Goal: Transaction & Acquisition: Purchase product/service

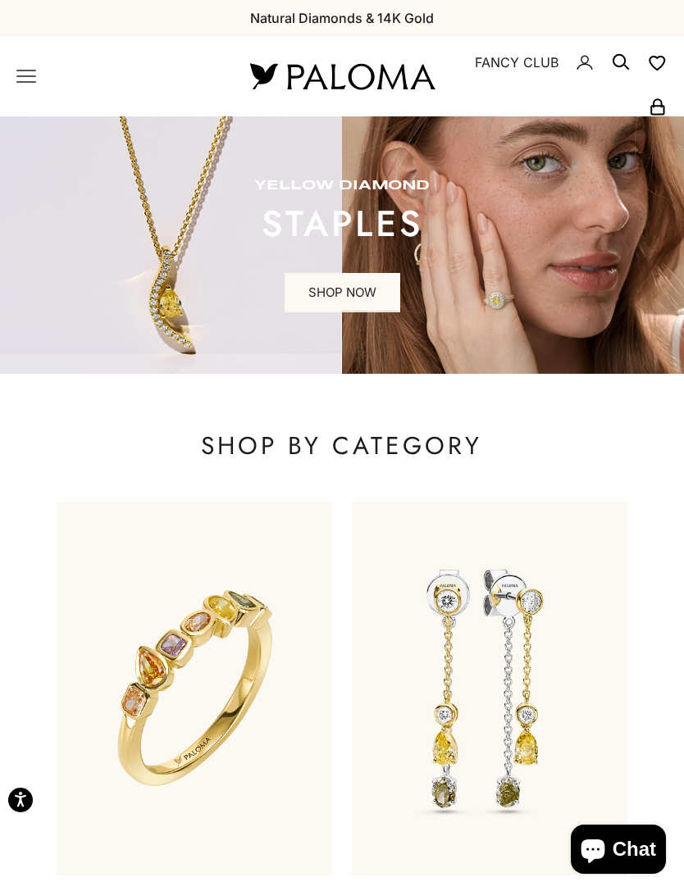
click at [48, 71] on nav "Open navigation menu Open search NEW ARRIVALS By Category Categories Rings Earr…" at bounding box center [113, 76] width 194 height 20
click at [10, 76] on x-header "Paloma Diamonds Open navigation menu Open search NEW ARRIVALS By Category Categ…" at bounding box center [342, 76] width 684 height 80
click at [20, 78] on icon "Primary navigation" at bounding box center [26, 76] width 20 height 20
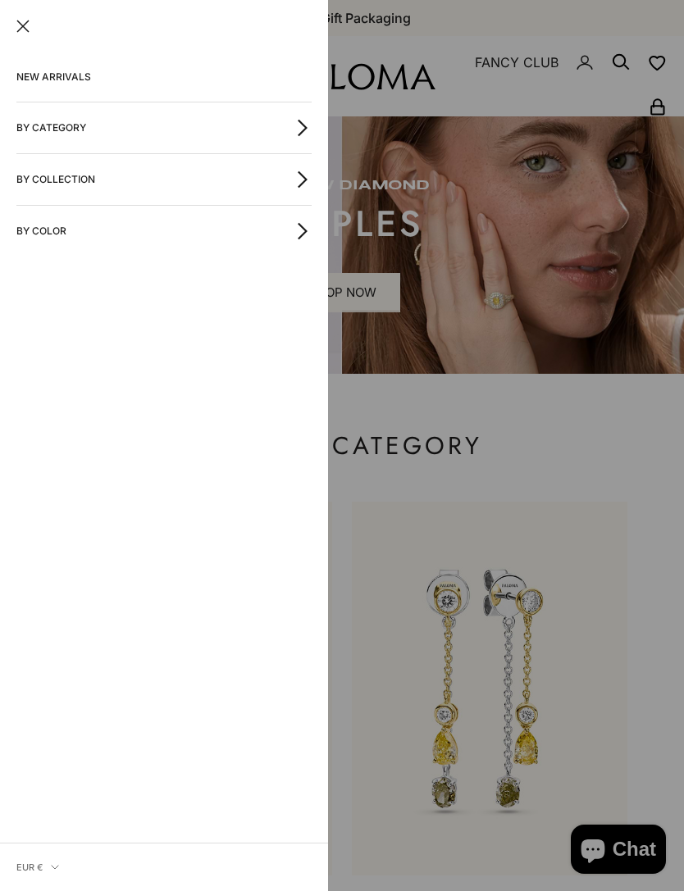
click at [34, 126] on button "By Category" at bounding box center [163, 127] width 295 height 51
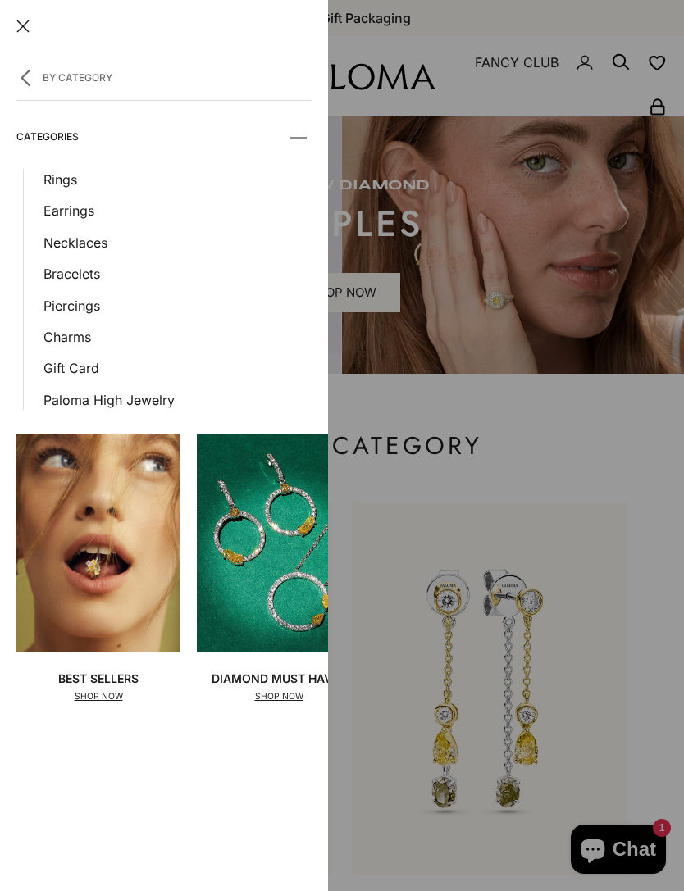
click at [51, 174] on link "Rings" at bounding box center [177, 179] width 268 height 21
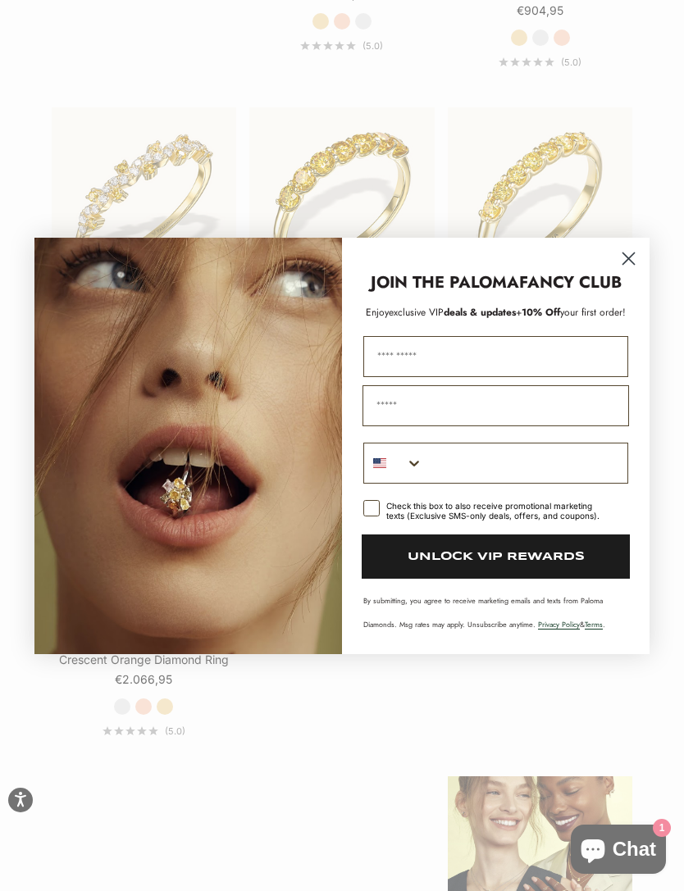
scroll to position [2065, 0]
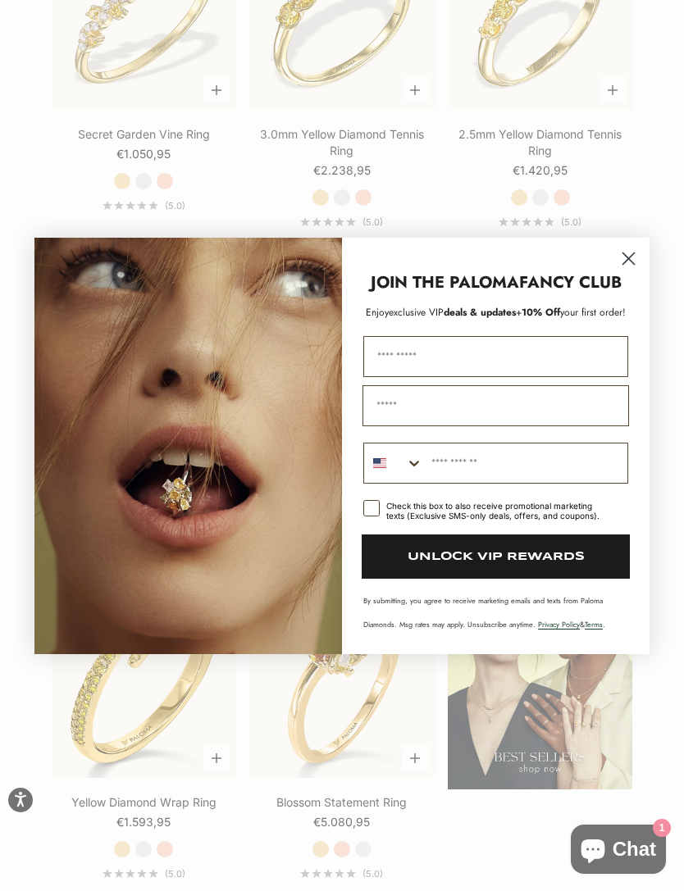
click at [629, 271] on circle "Close dialog" at bounding box center [628, 257] width 27 height 27
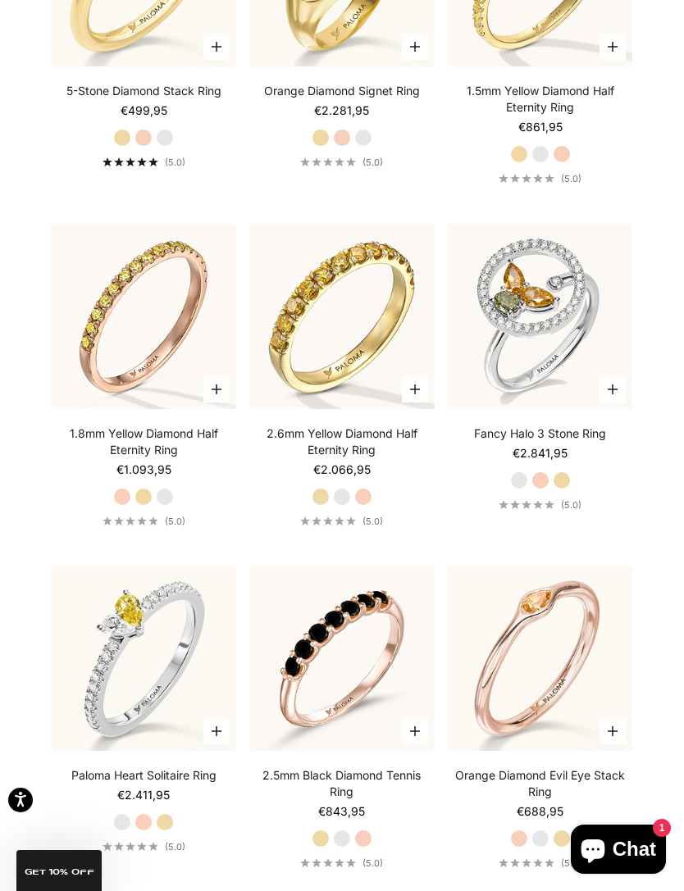
scroll to position [4797, 0]
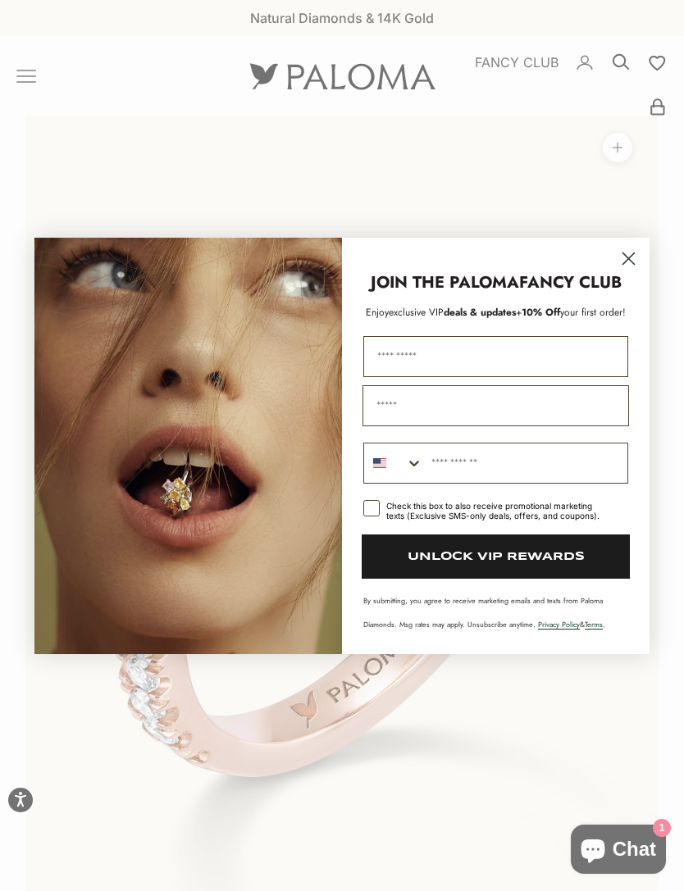
scroll to position [0, 52]
click at [632, 262] on circle "Close dialog" at bounding box center [628, 257] width 27 height 27
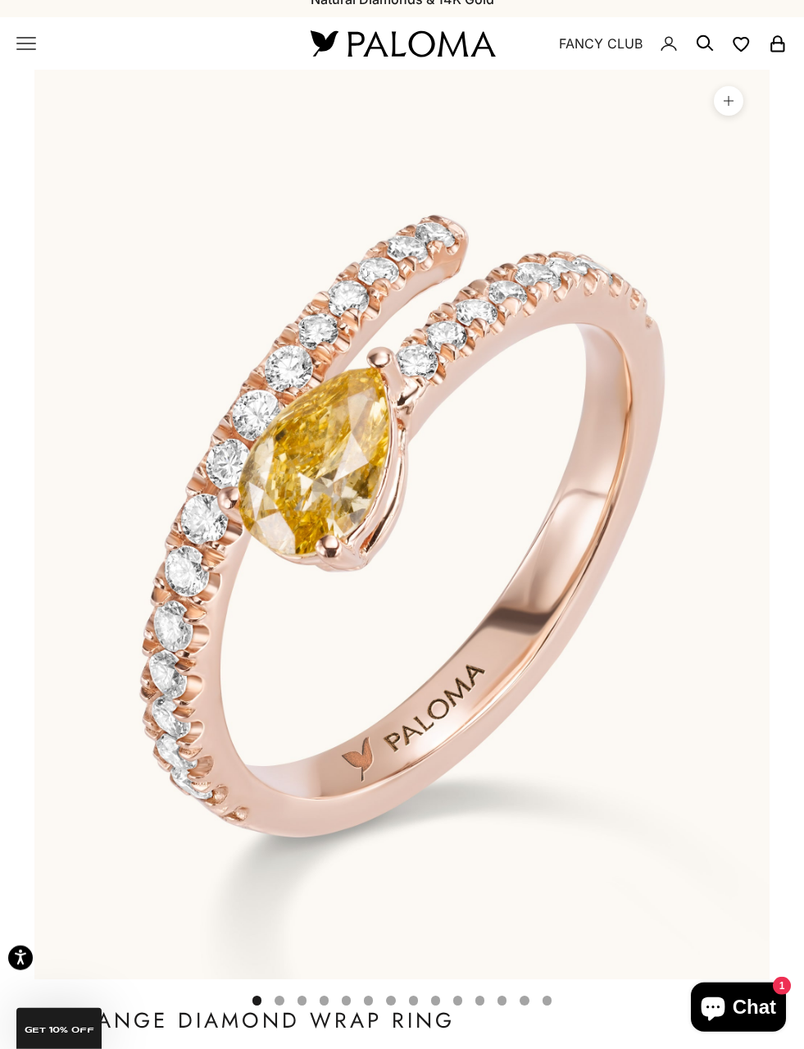
scroll to position [0, 0]
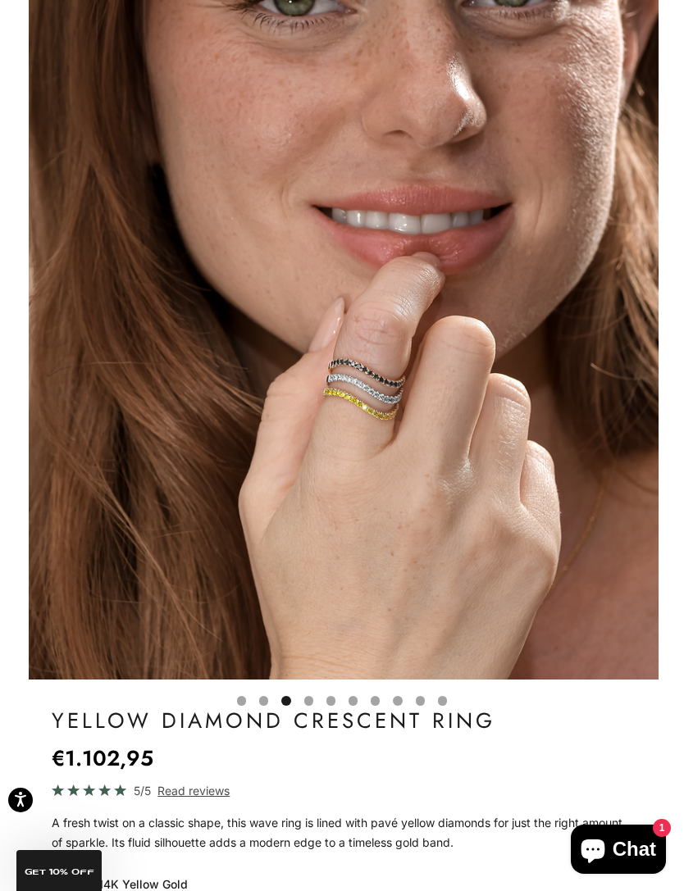
scroll to position [0, 1307]
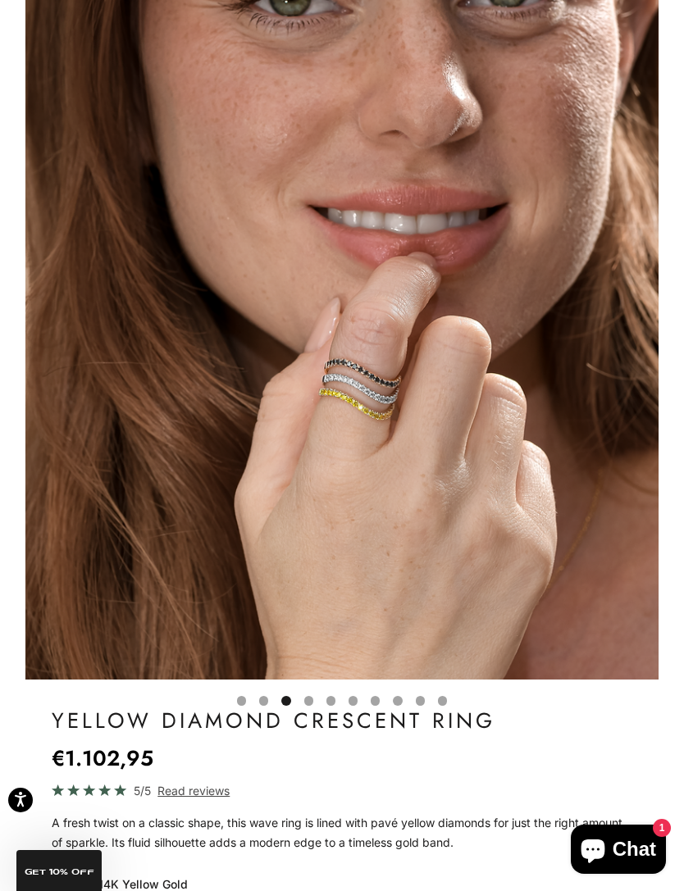
click at [658, 482] on img "Item 5 of 14" at bounding box center [342, 288] width 634 height 783
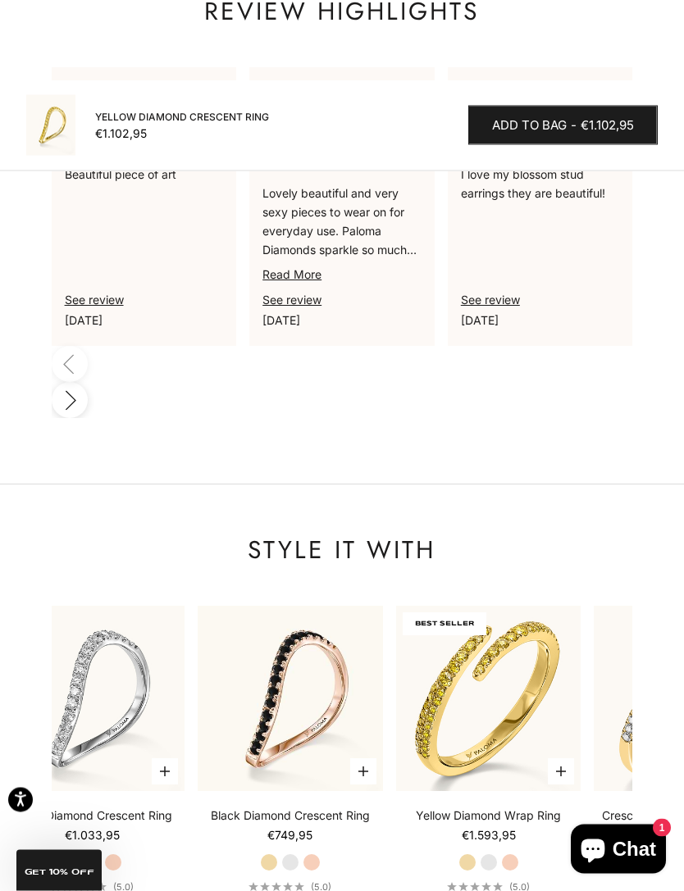
scroll to position [2028, 0]
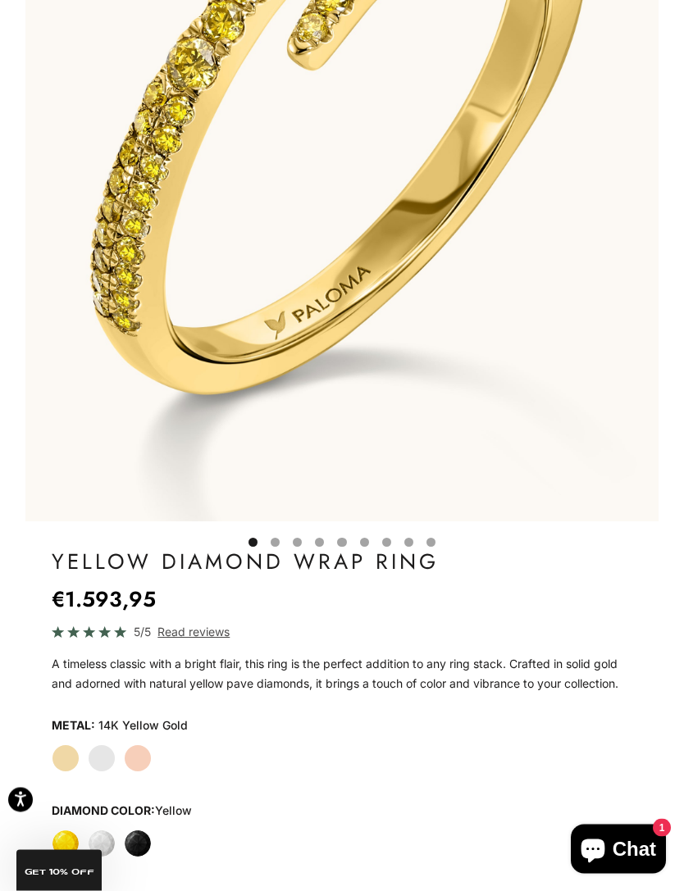
scroll to position [380, 0]
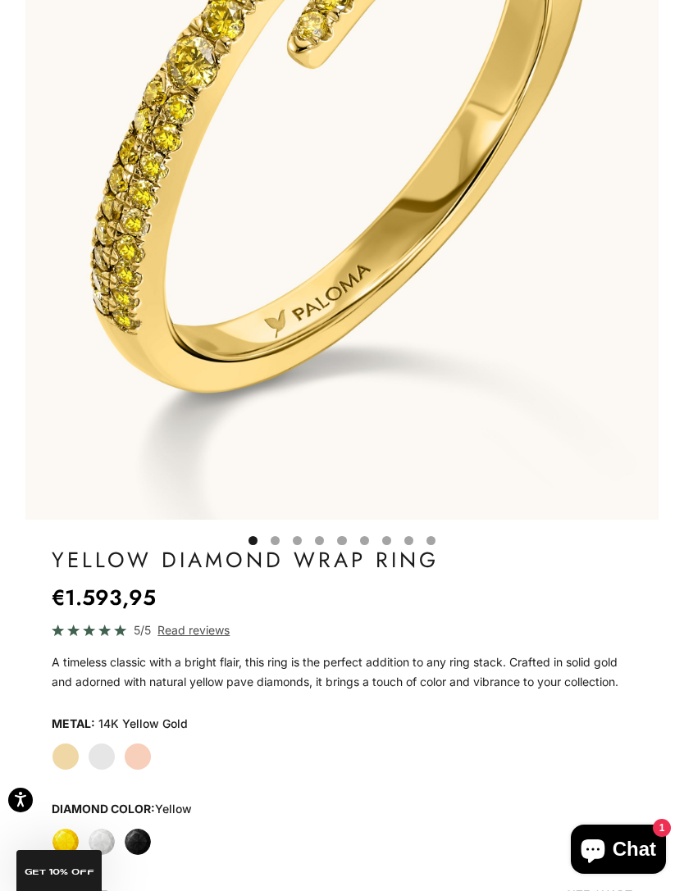
click at [144, 748] on label "Rose Gold" at bounding box center [138, 757] width 28 height 28
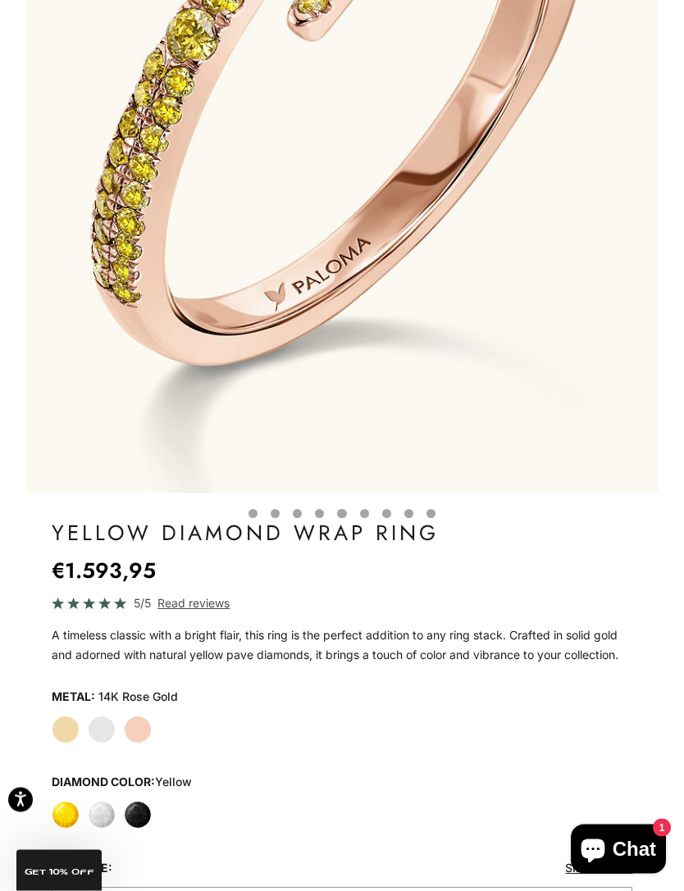
click at [61, 718] on label "Yellow Gold" at bounding box center [66, 731] width 28 height 28
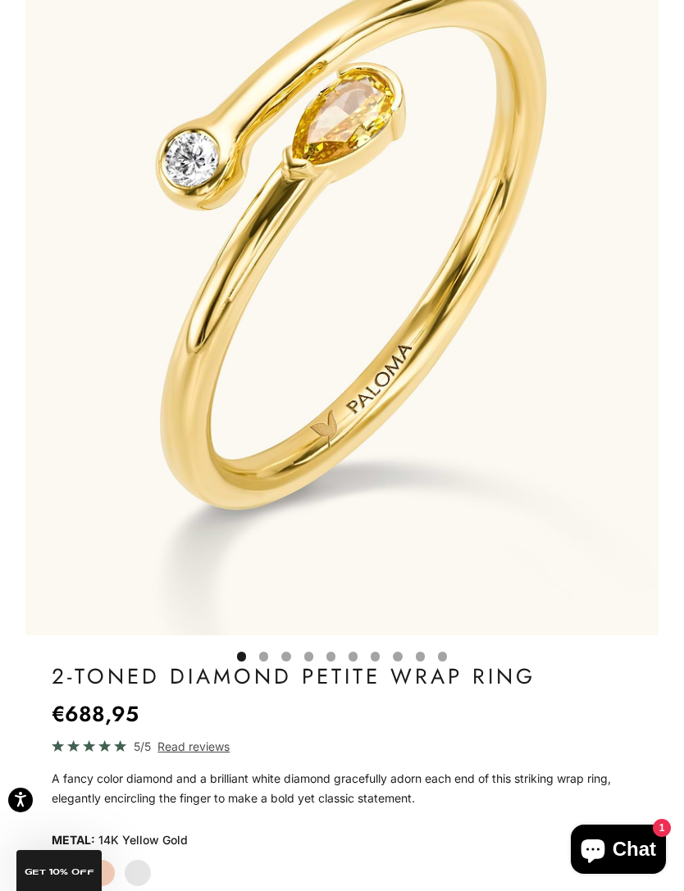
scroll to position [181, 0]
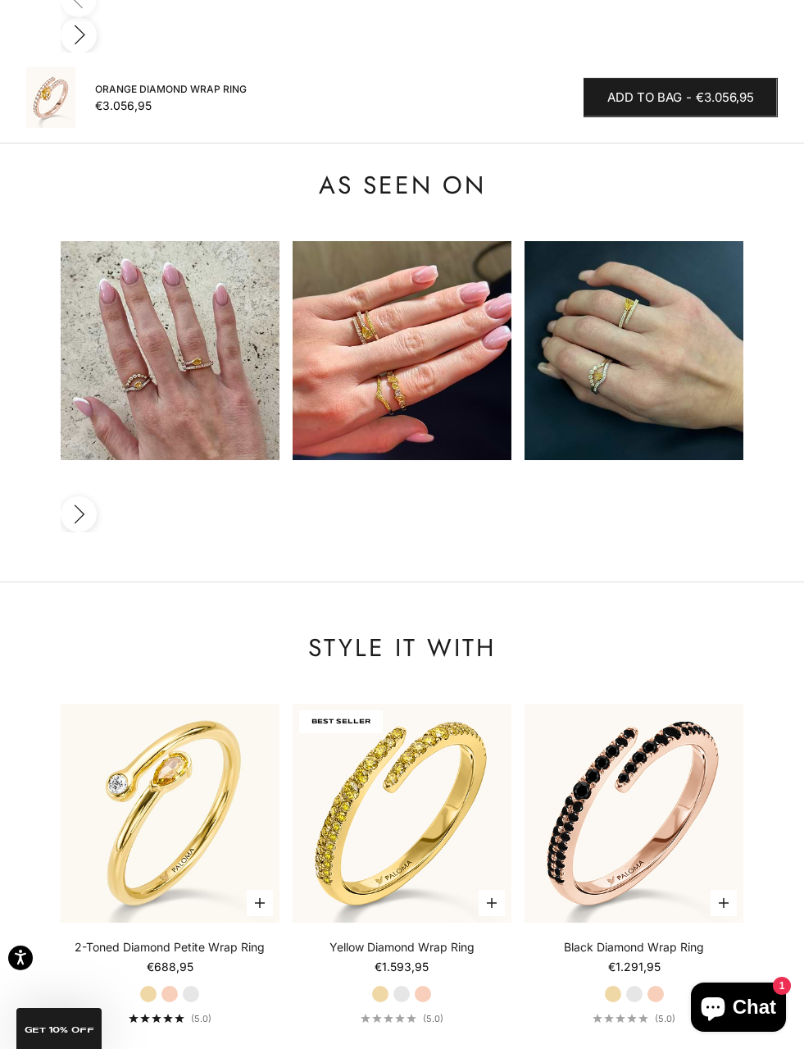
scroll to position [0, 1626]
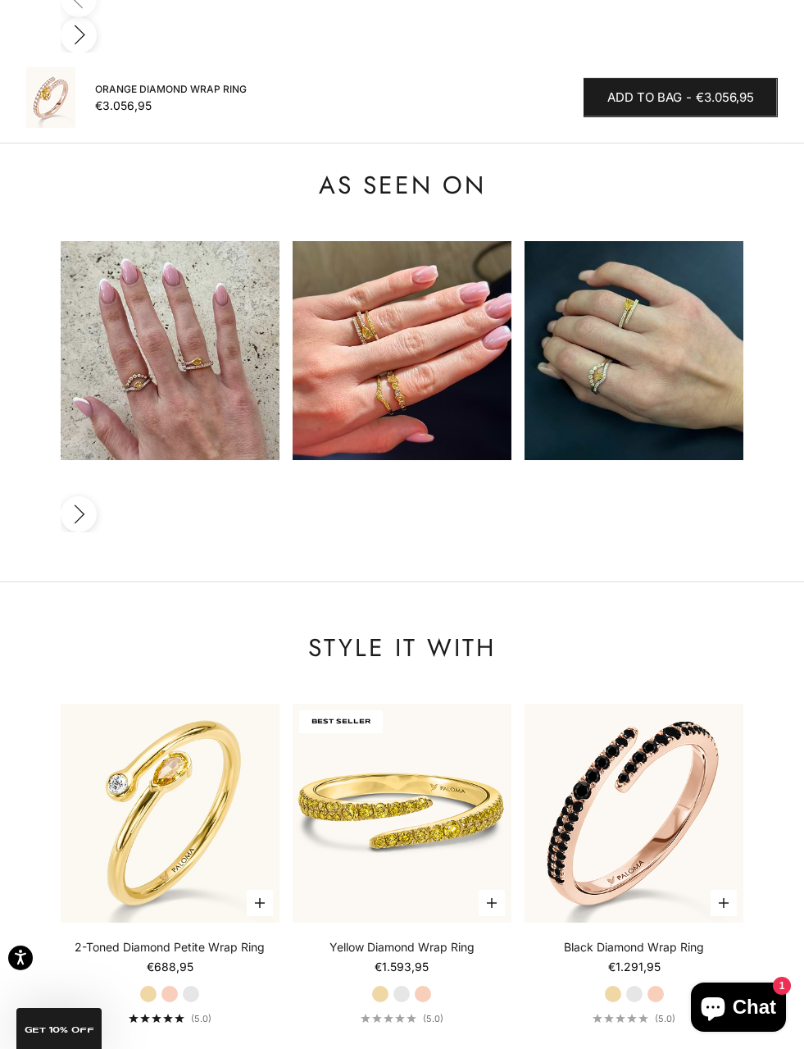
click at [453, 703] on img at bounding box center [402, 812] width 219 height 219
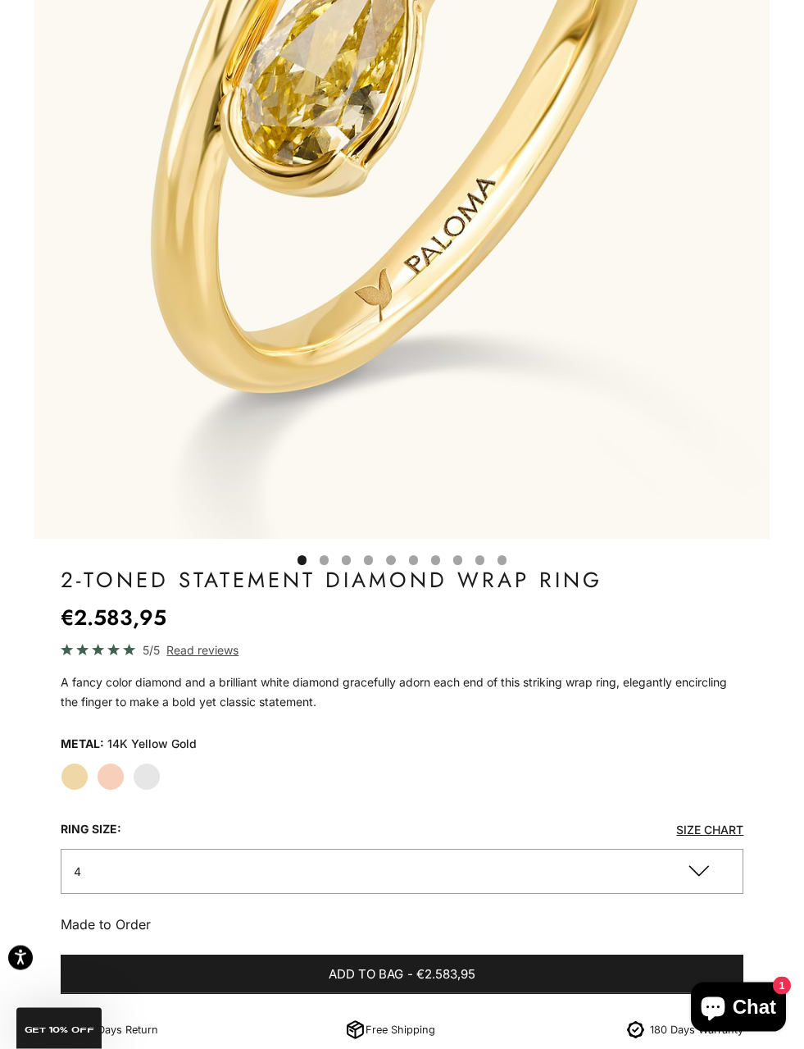
scroll to position [469, 0]
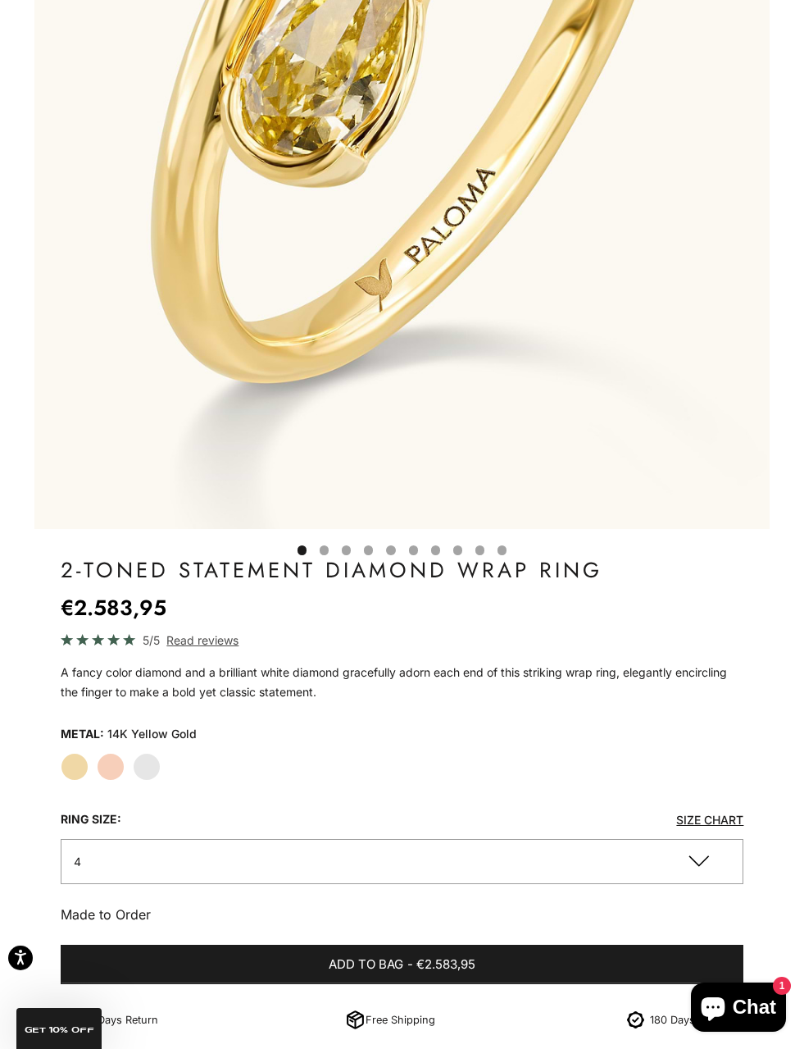
click at [111, 761] on label "Rose Gold" at bounding box center [111, 767] width 28 height 28
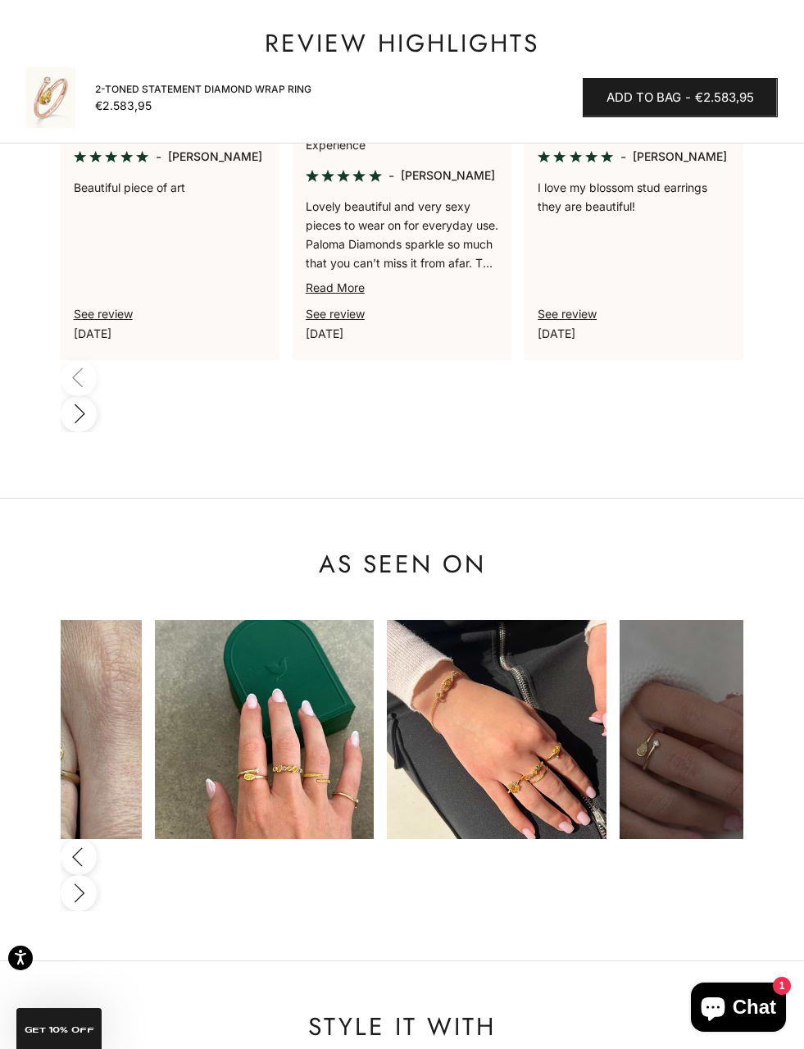
scroll to position [0, 362]
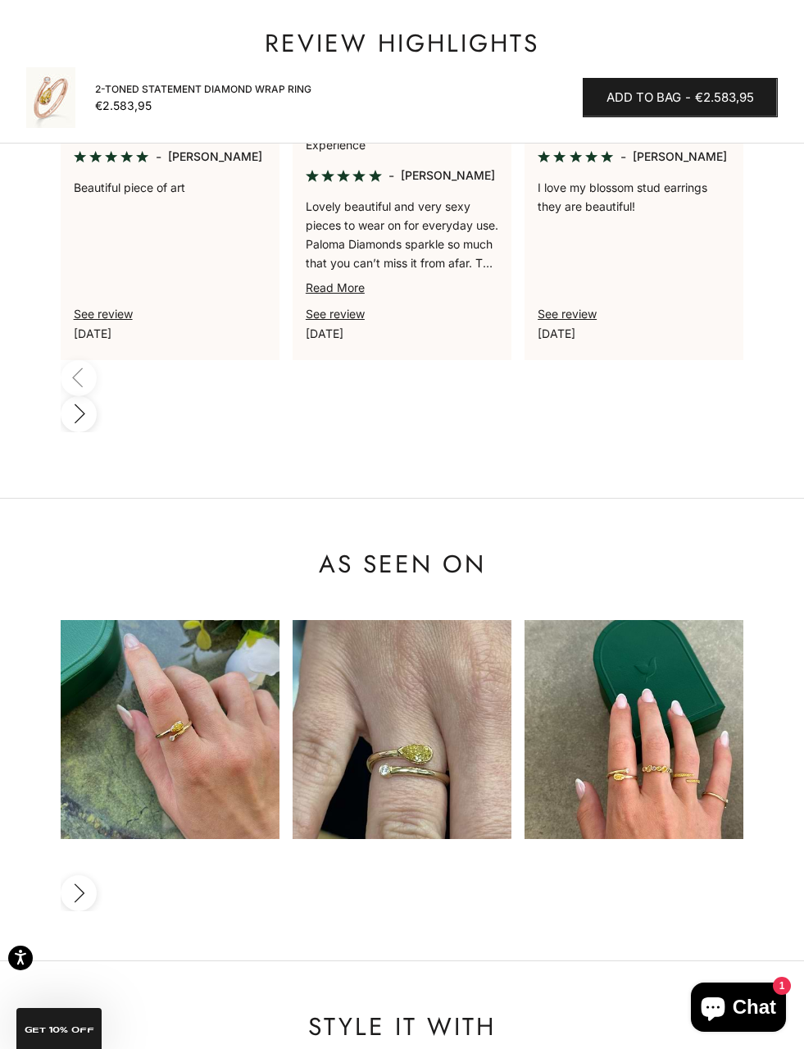
click at [759, 594] on div "As Seen On Previous Next" at bounding box center [402, 729] width 804 height 363
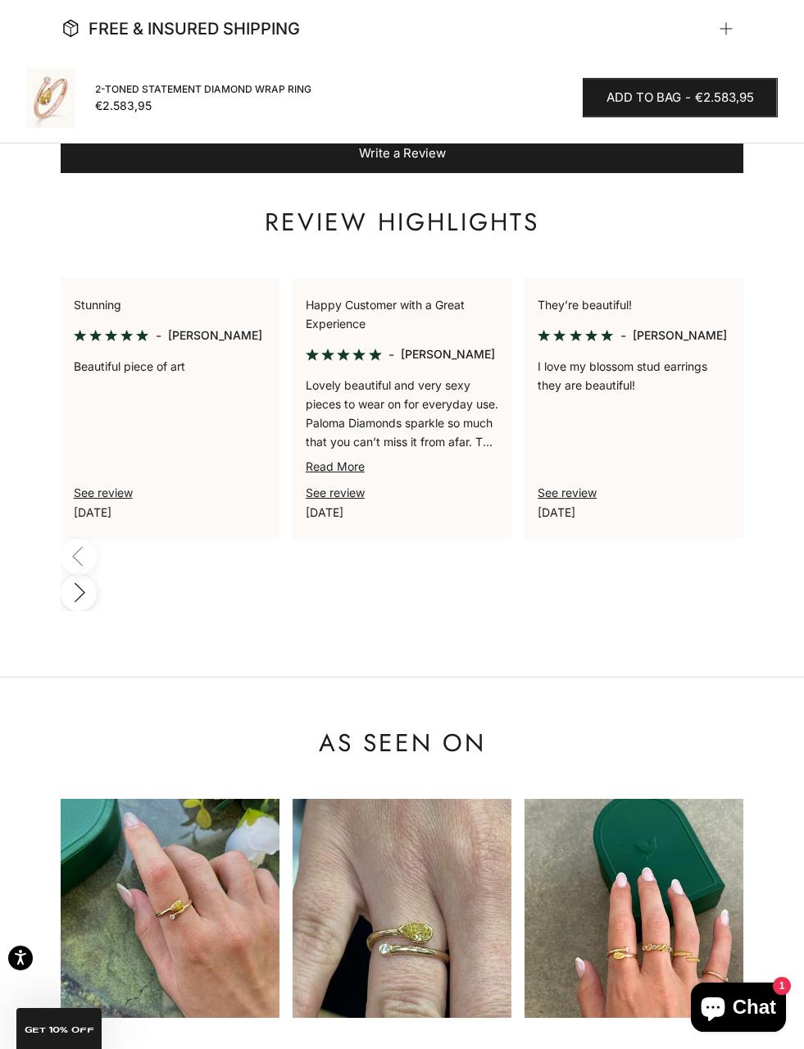
scroll to position [1734, 0]
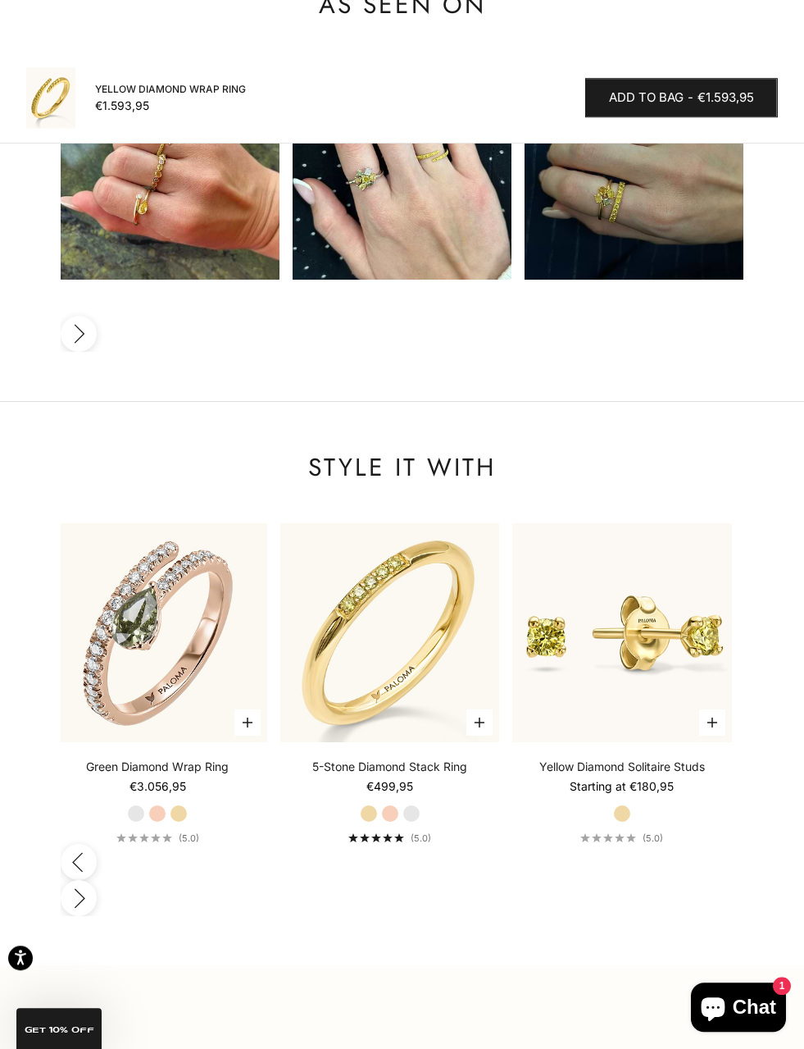
scroll to position [2564, 0]
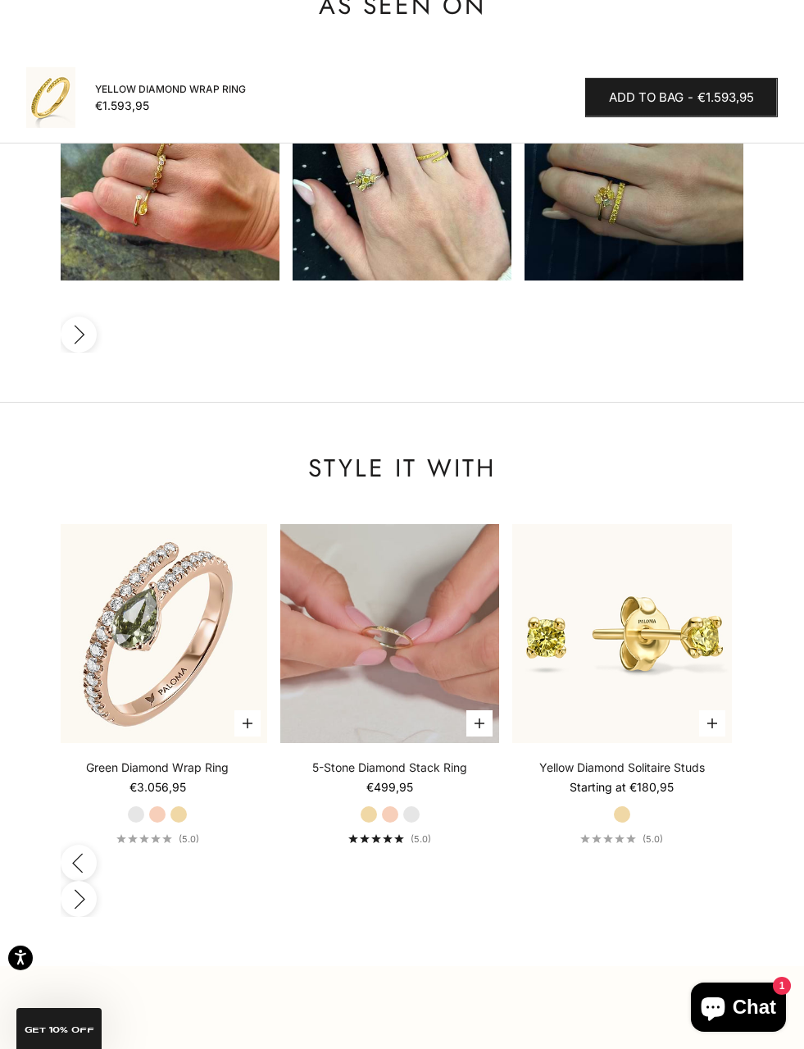
click at [454, 524] on video "#YellowGold\a#RoseGold\a#WhiteGold" at bounding box center [389, 633] width 219 height 219
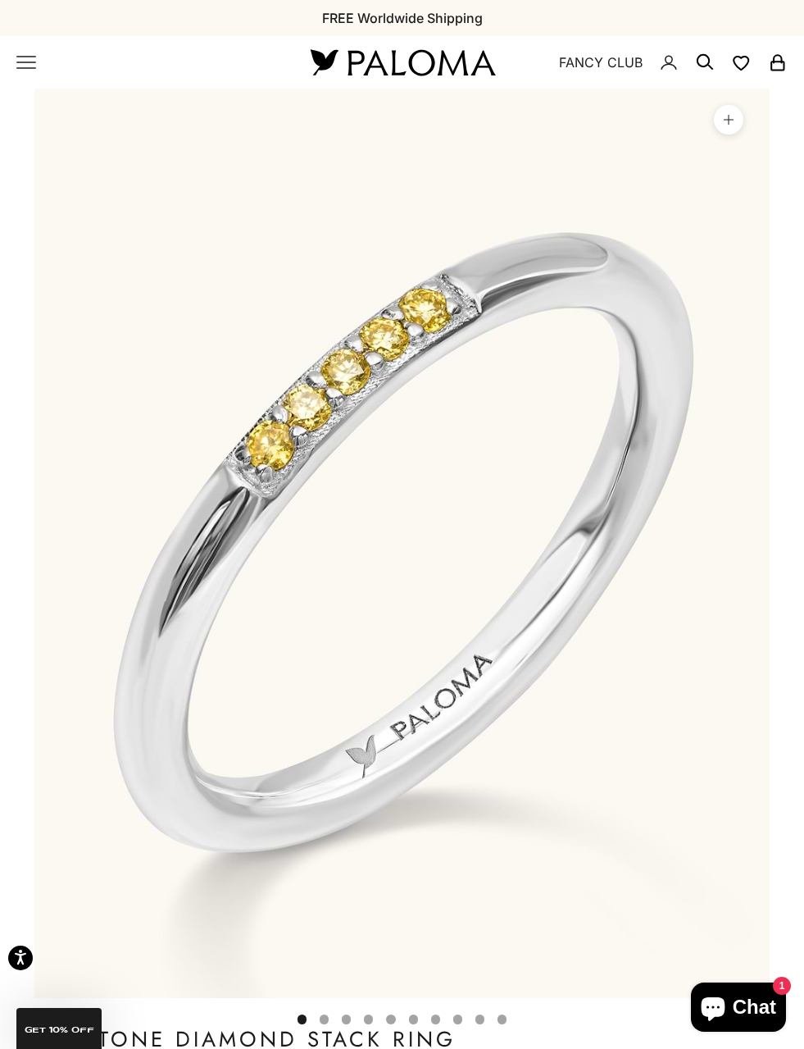
click at [34, 55] on icon "Primary navigation" at bounding box center [26, 62] width 20 height 20
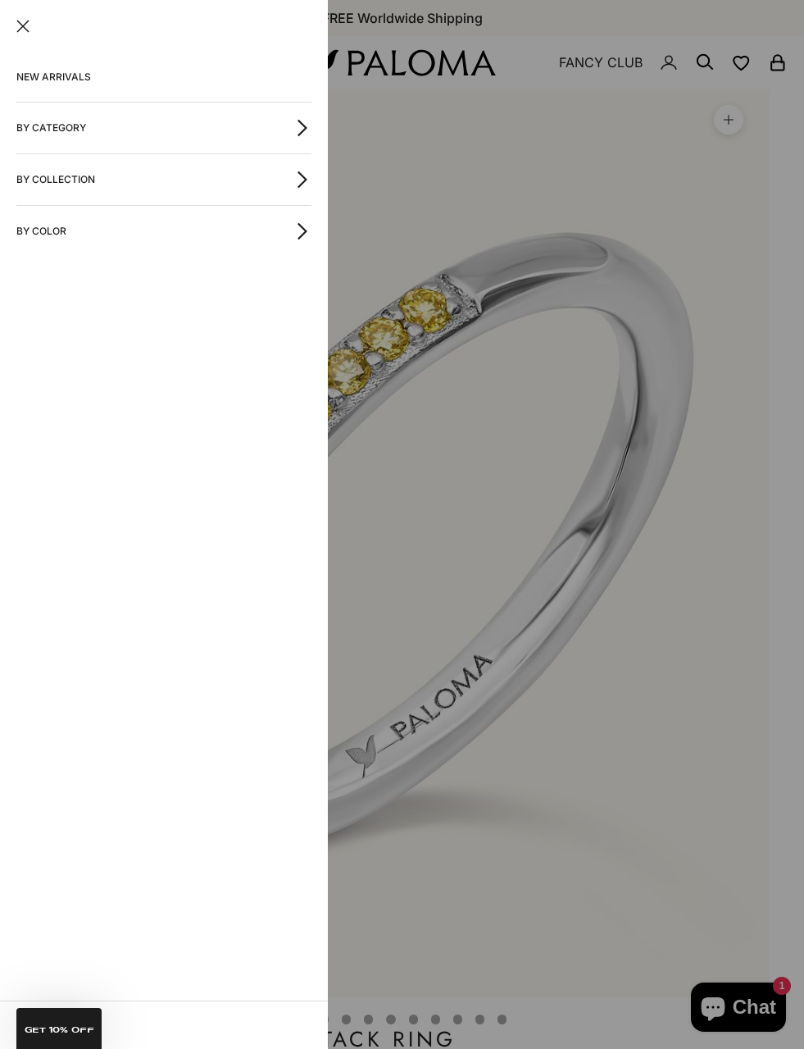
click at [28, 125] on button "By Category" at bounding box center [163, 127] width 295 height 51
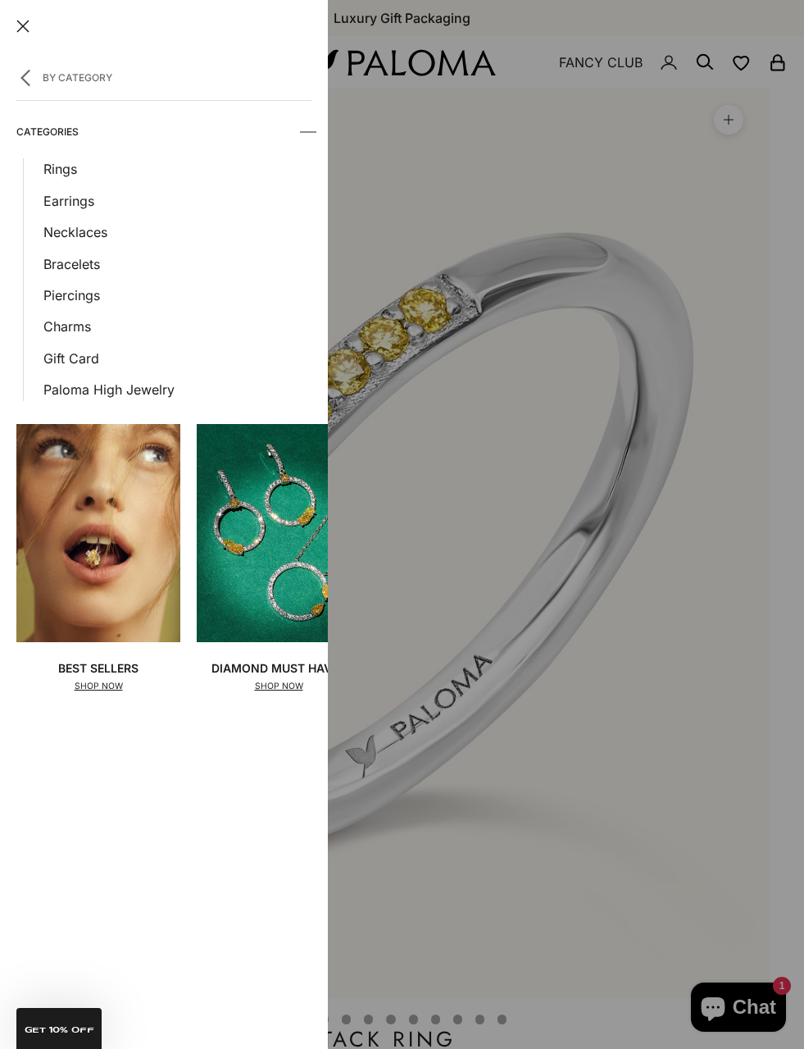
click at [56, 172] on link "Rings" at bounding box center [177, 168] width 268 height 21
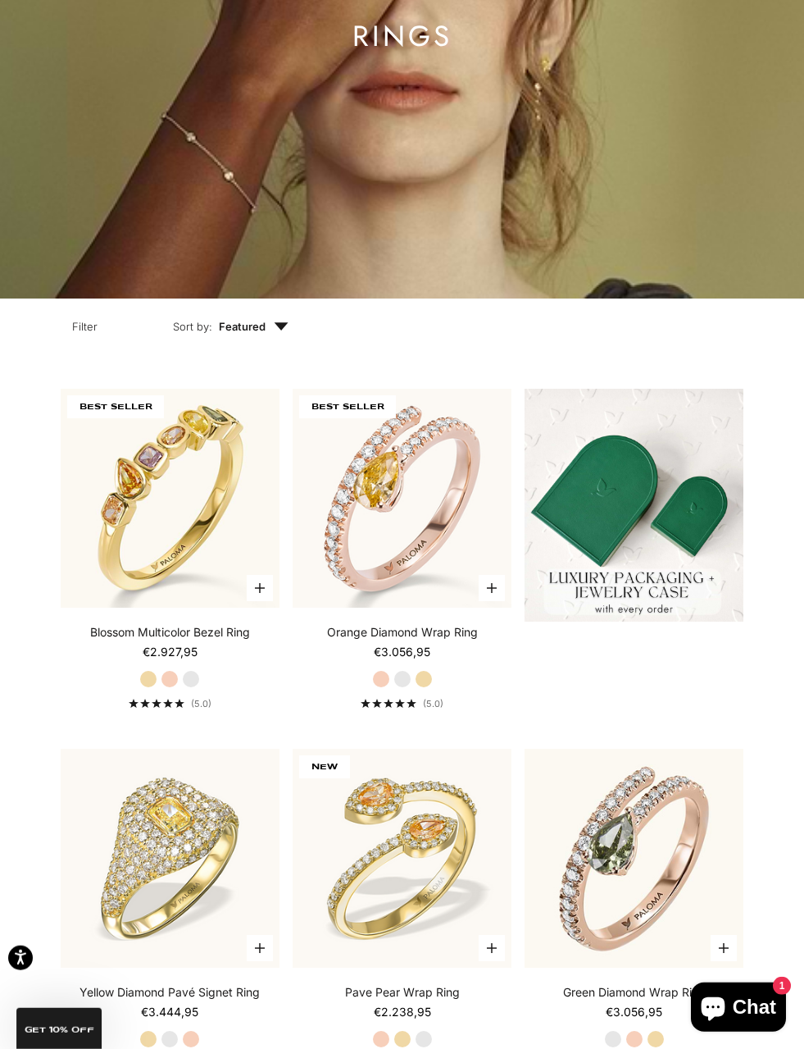
scroll to position [315, 0]
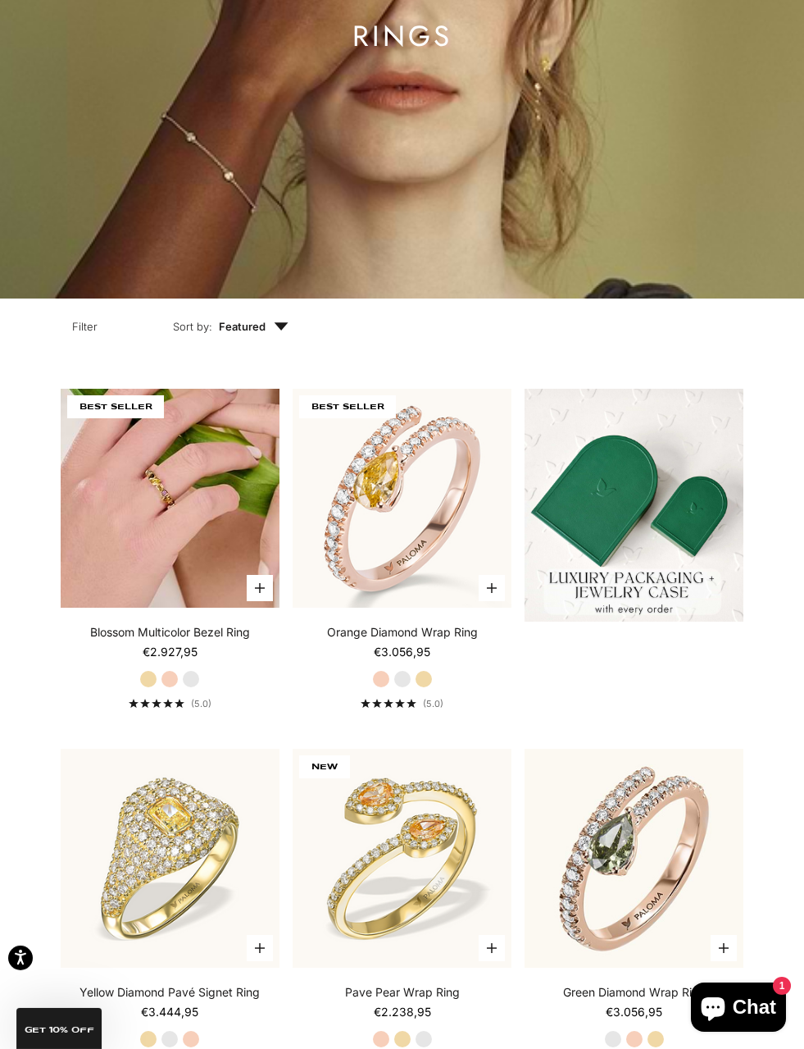
click at [116, 549] on img at bounding box center [170, 498] width 219 height 219
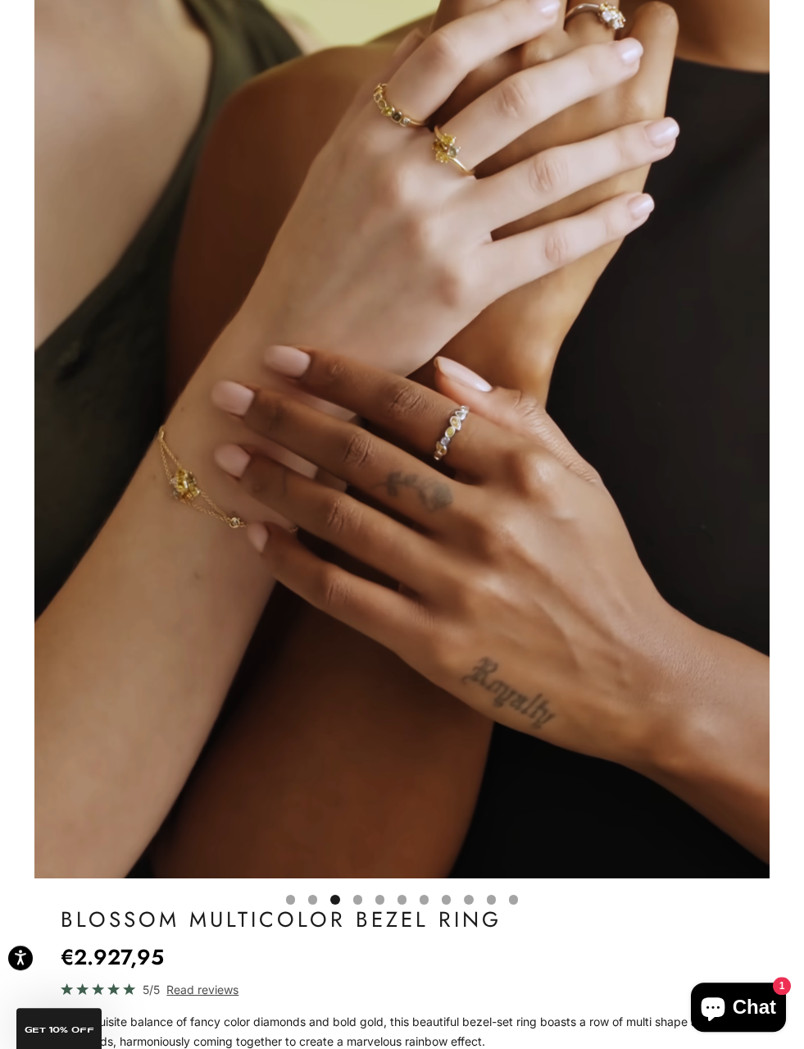
scroll to position [120, 0]
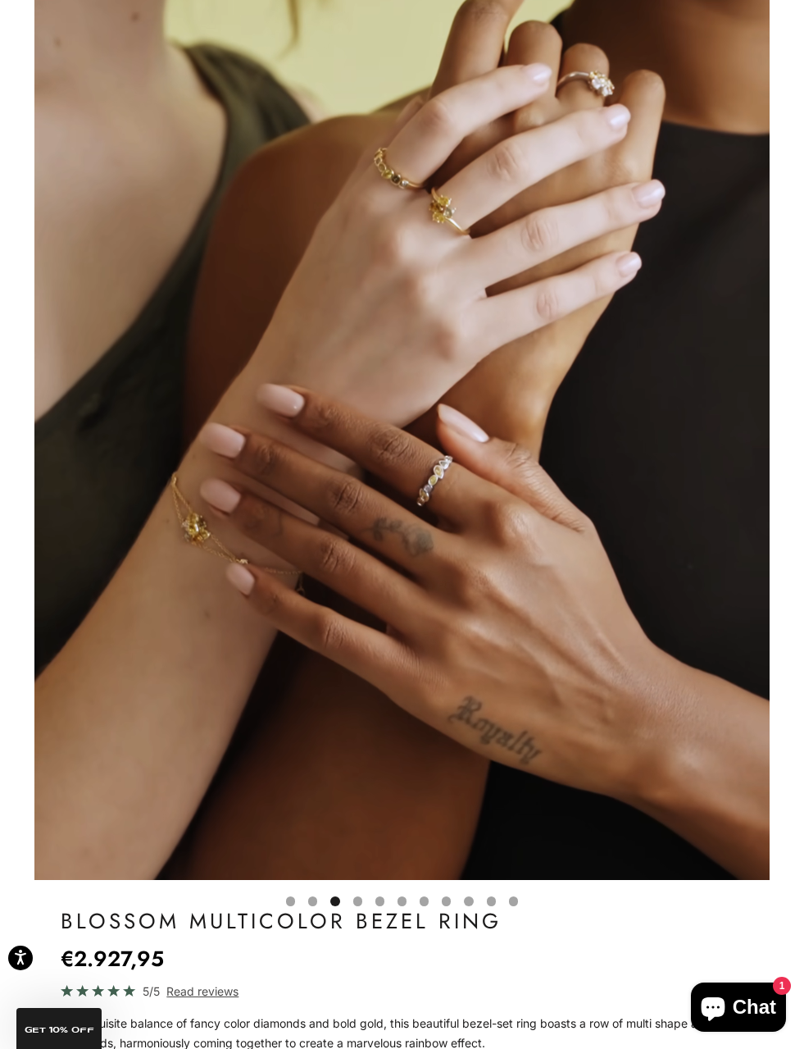
click at [698, 561] on video "#YellowGold\a#RoseGold\a#WhiteGold" at bounding box center [402, 424] width 736 height 911
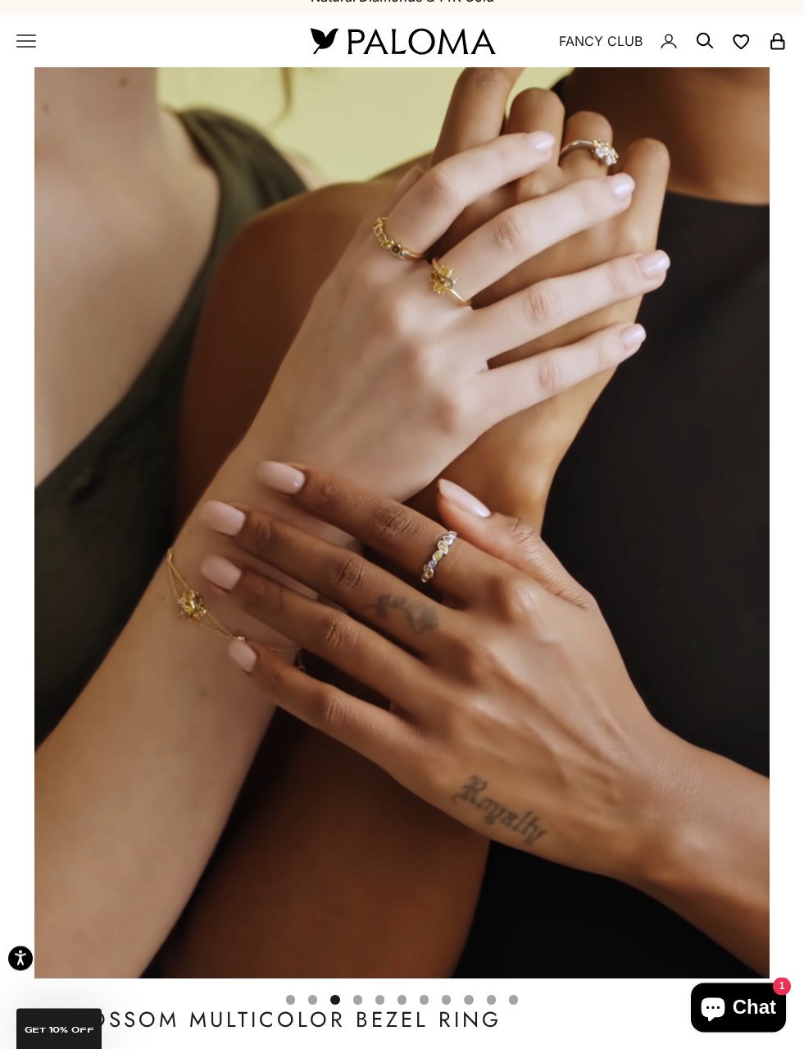
scroll to position [0, 0]
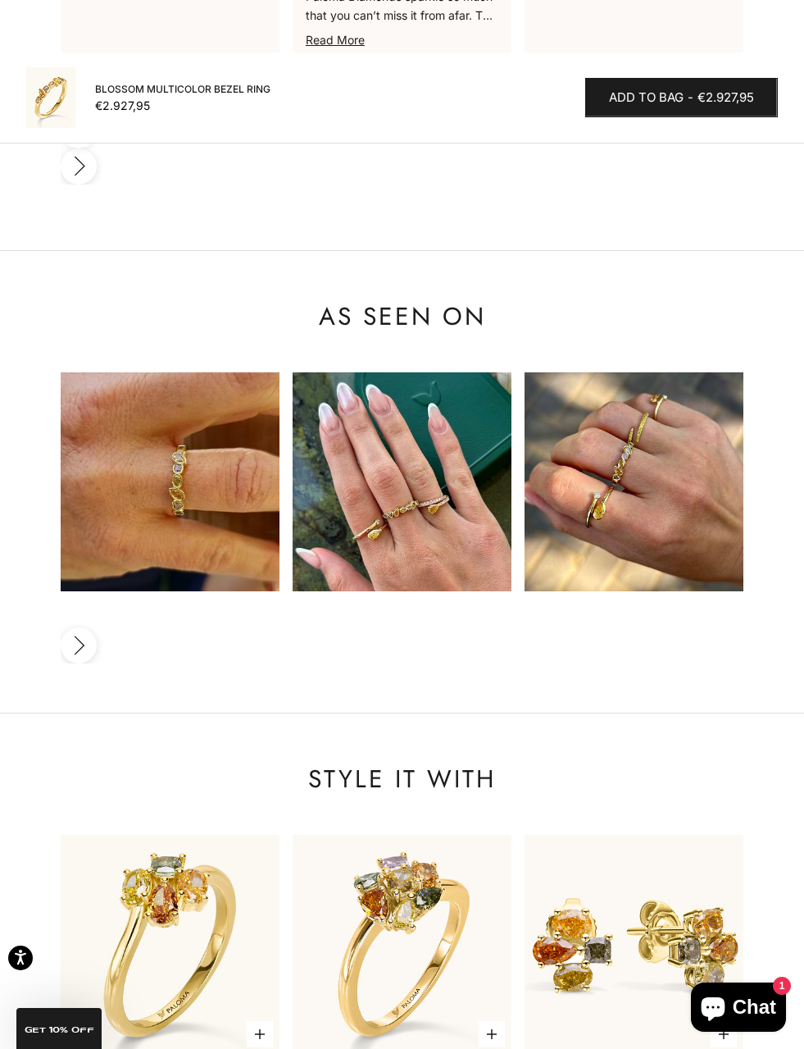
scroll to position [0, 61]
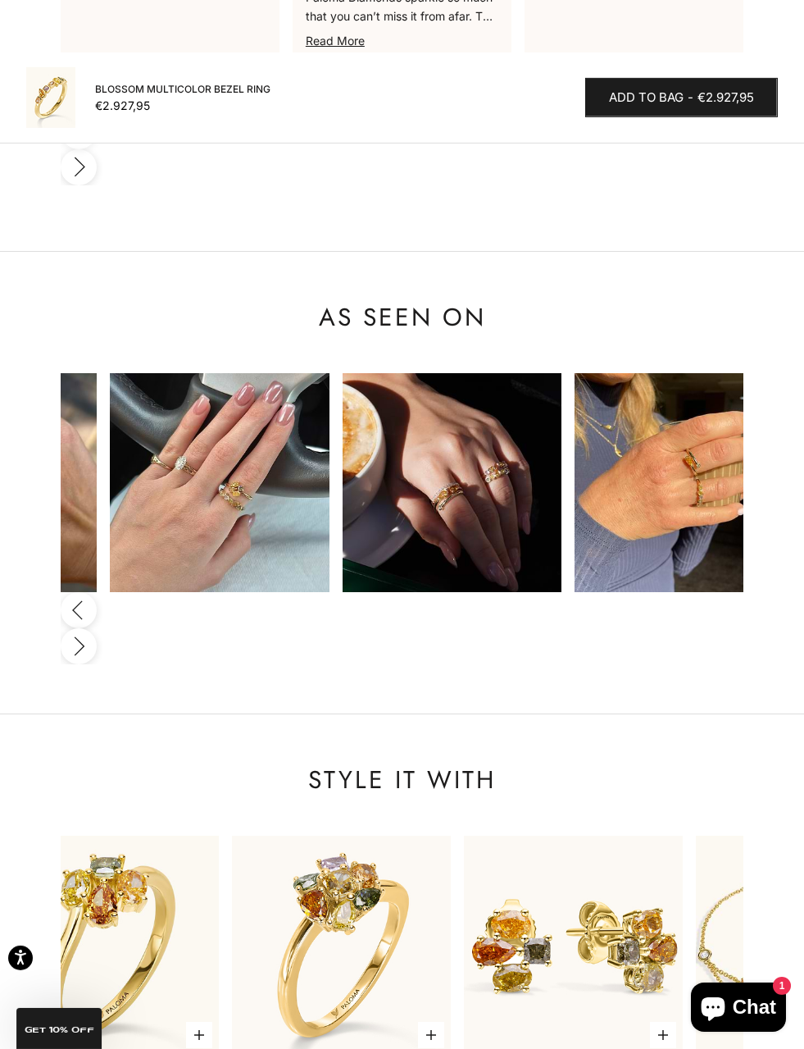
click at [755, 480] on div "As Seen On Previous Next" at bounding box center [402, 482] width 804 height 363
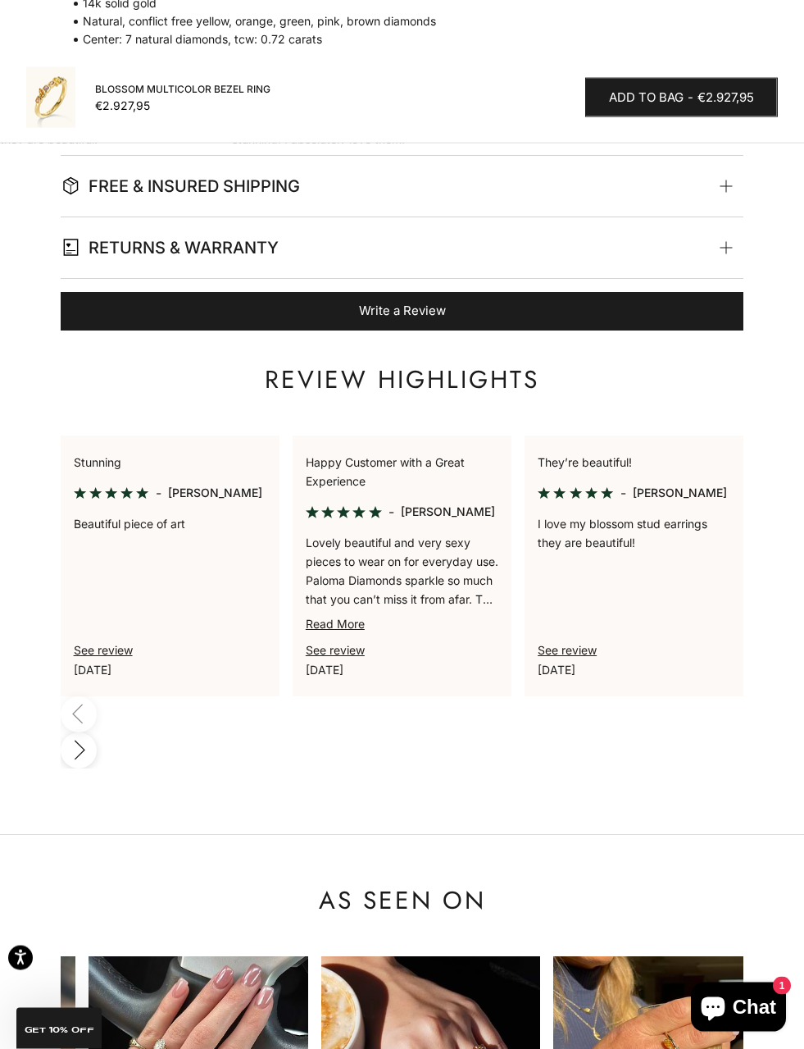
scroll to position [1532, 0]
